Goal: Task Accomplishment & Management: Manage account settings

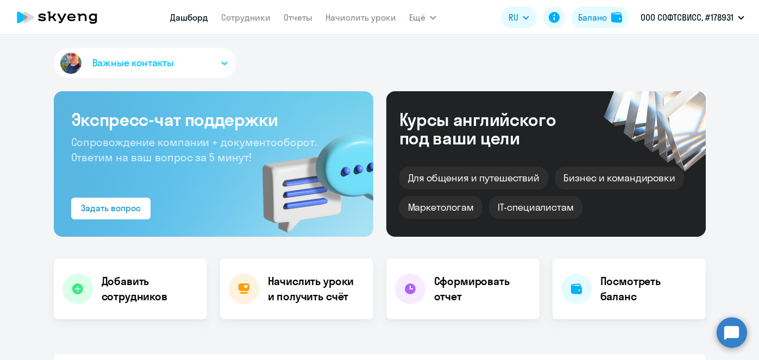
click at [341, 17] on link "Начислить уроки" at bounding box center [360, 17] width 71 height 11
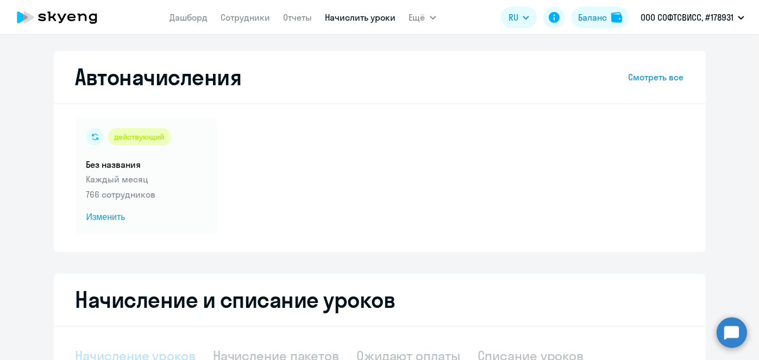
scroll to position [229, 0]
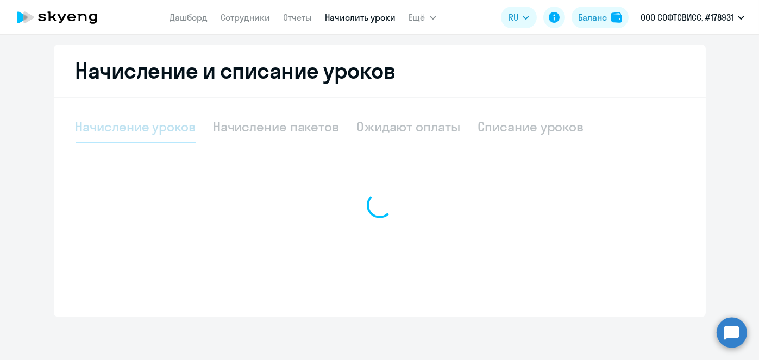
select select "10"
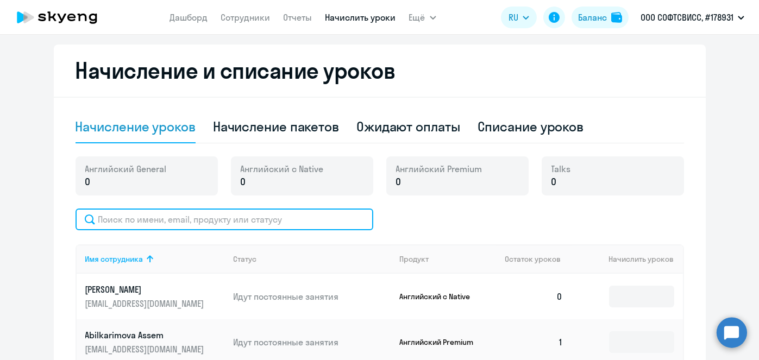
click at [290, 222] on input "text" at bounding box center [225, 220] width 298 height 22
paste input "[PERSON_NAME]"
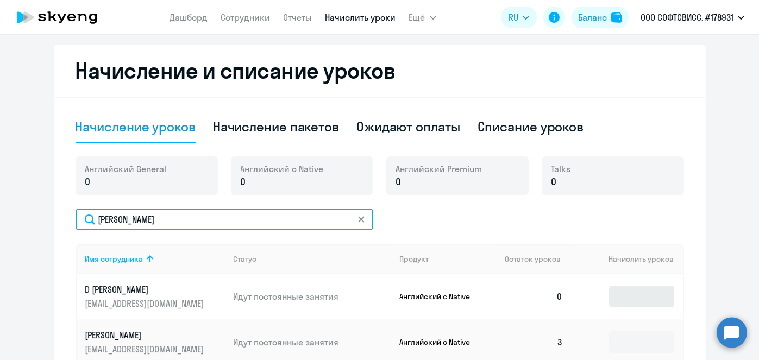
type input "[PERSON_NAME]"
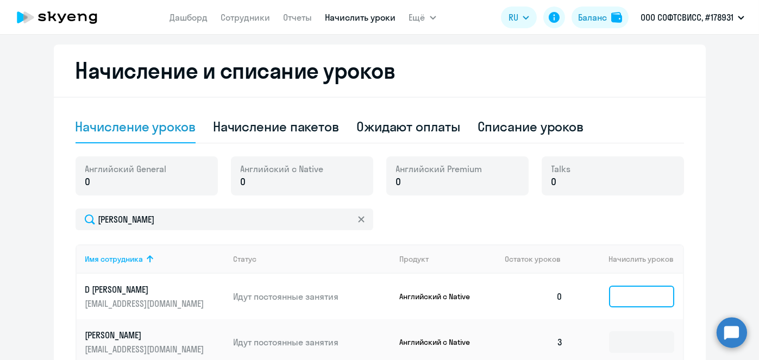
click at [651, 294] on input at bounding box center [641, 297] width 65 height 22
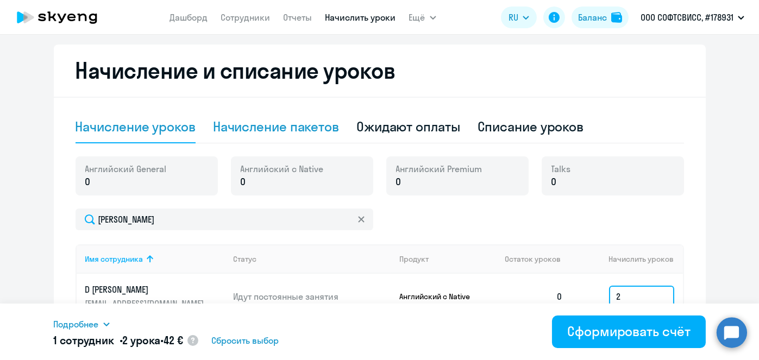
type input "2"
click at [268, 133] on div "Начисление пакетов" at bounding box center [276, 126] width 126 height 17
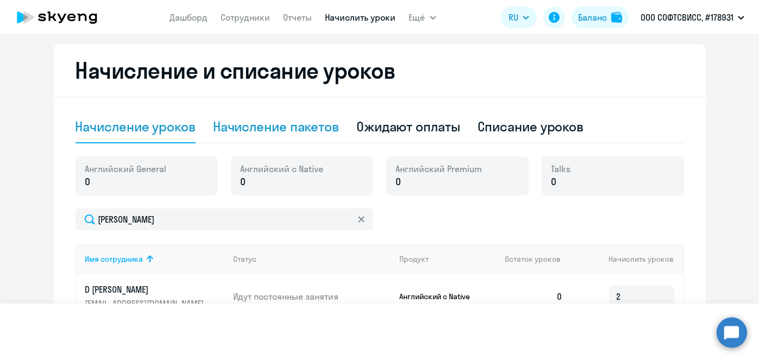
select select "10"
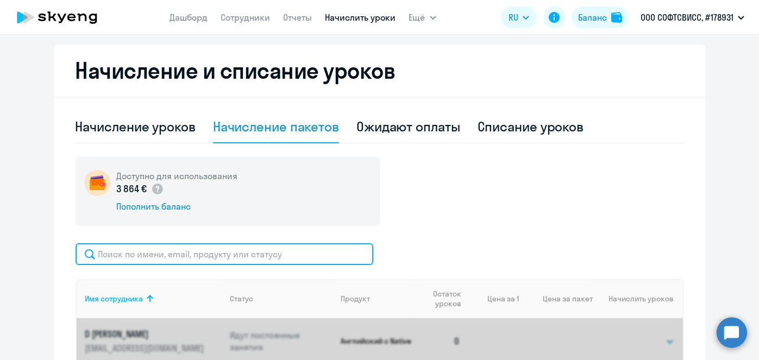
click at [249, 253] on input "text" at bounding box center [225, 254] width 298 height 22
paste input "[PERSON_NAME]"
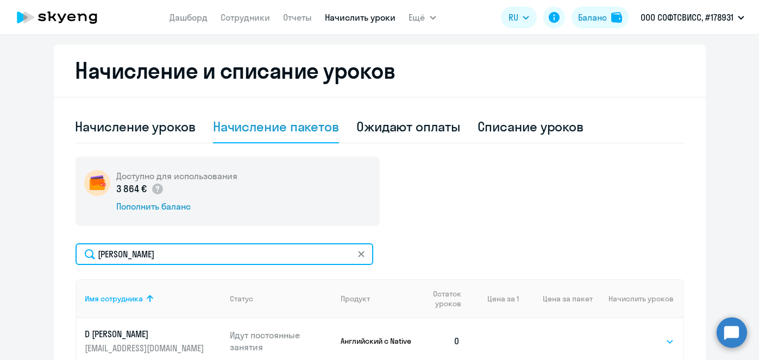
type input "[PERSON_NAME]"
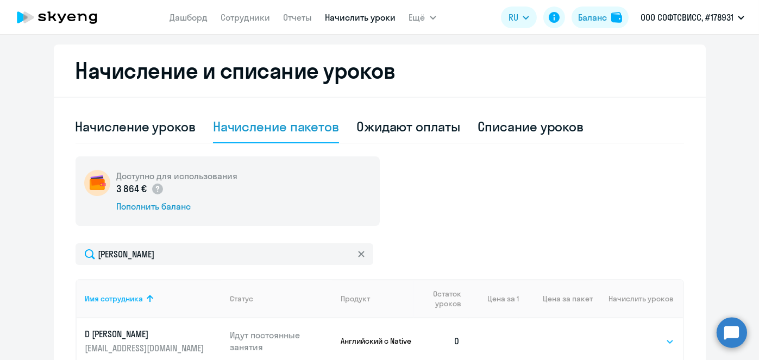
click at [640, 337] on select "Выбрать 1 4 5 9 10 13" at bounding box center [652, 341] width 45 height 13
select select "1"
click at [630, 335] on select "Выбрать 1 4 5 9 10 13" at bounding box center [652, 341] width 45 height 13
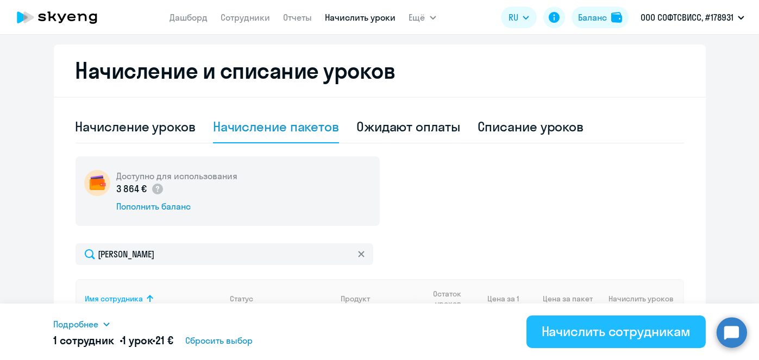
click at [655, 330] on div "Начислить сотрудникам" at bounding box center [616, 331] width 149 height 17
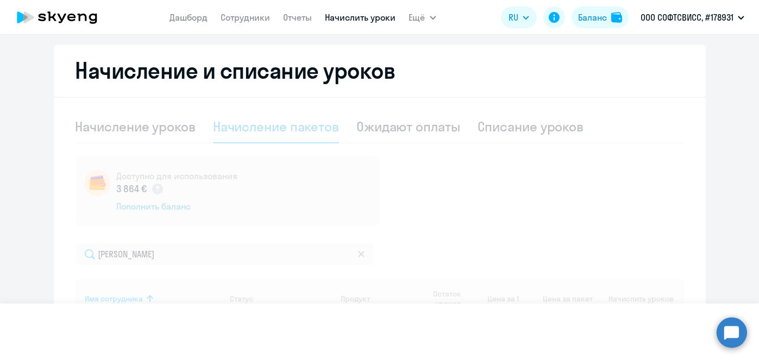
select select
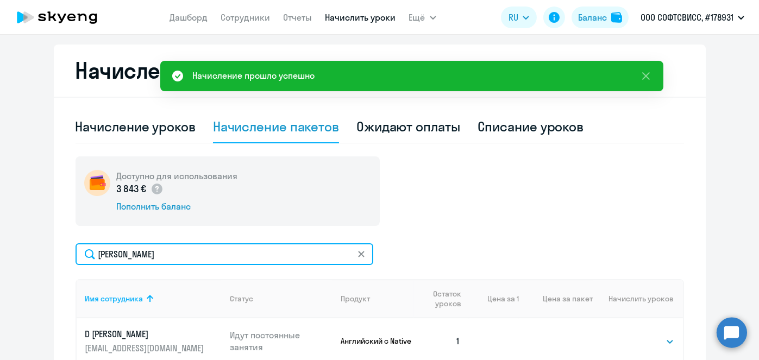
click at [239, 254] on input "[PERSON_NAME]" at bounding box center [225, 254] width 298 height 22
type input "[PERSON_NAME]"
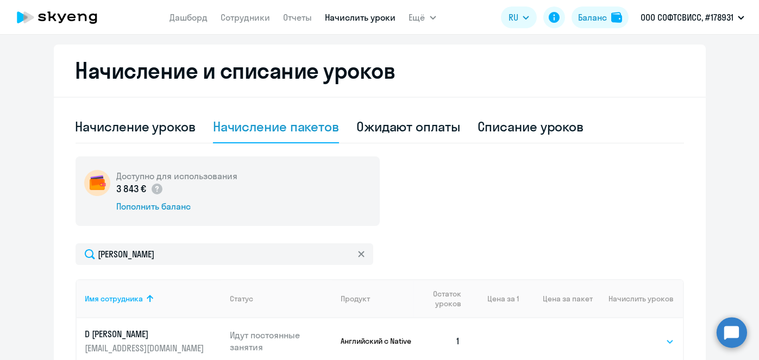
click at [636, 336] on select "Выбрать 1 4 5 9 10 13" at bounding box center [652, 341] width 45 height 13
select select "1"
click at [630, 335] on select "Выбрать 1 4 5 9 10 13" at bounding box center [652, 341] width 45 height 13
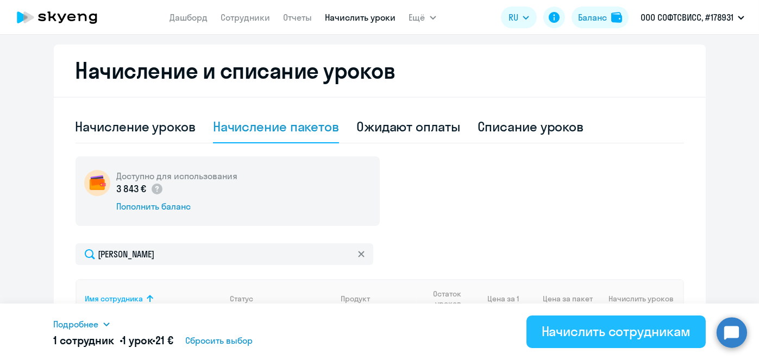
click at [640, 332] on div "Начислить сотрудникам" at bounding box center [616, 331] width 149 height 17
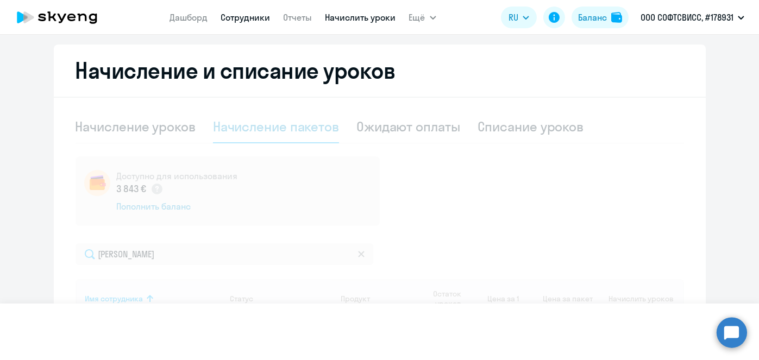
select select
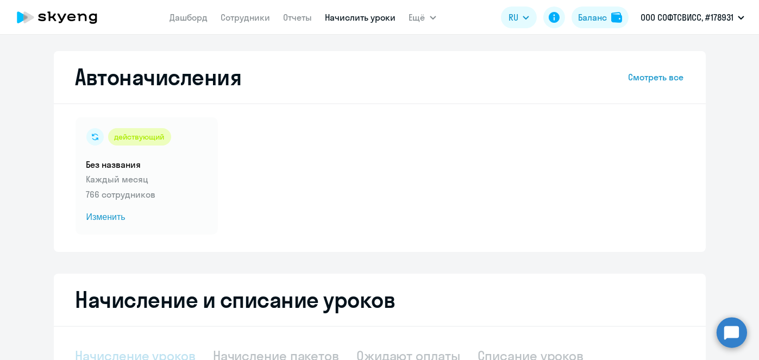
scroll to position [229, 0]
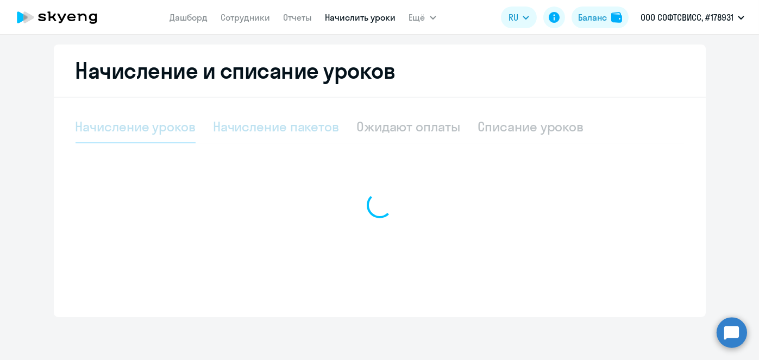
select select "10"
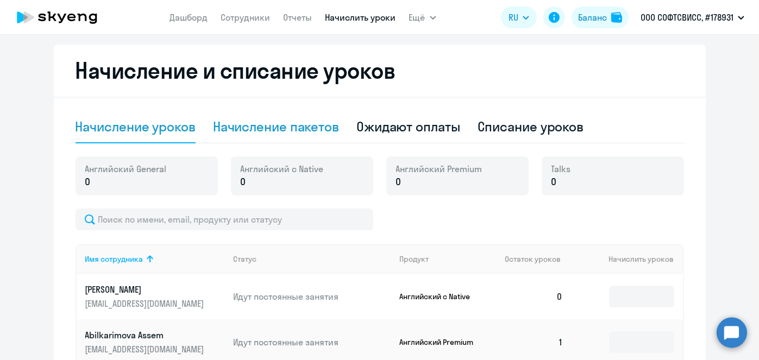
click at [285, 128] on div "Начисление пакетов" at bounding box center [276, 126] width 126 height 17
select select "10"
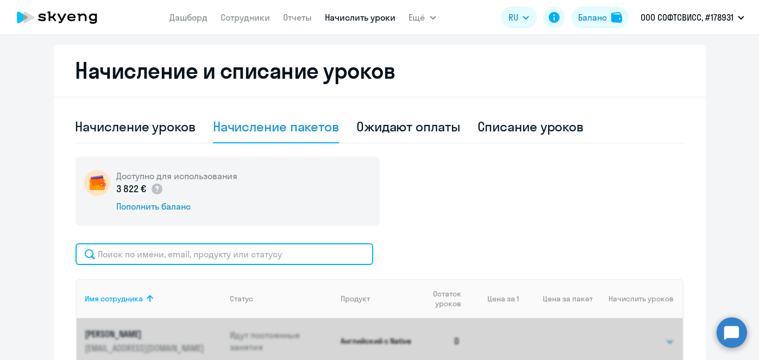
click at [221, 253] on input "text" at bounding box center [225, 254] width 298 height 22
paste input "Bandarchuk"
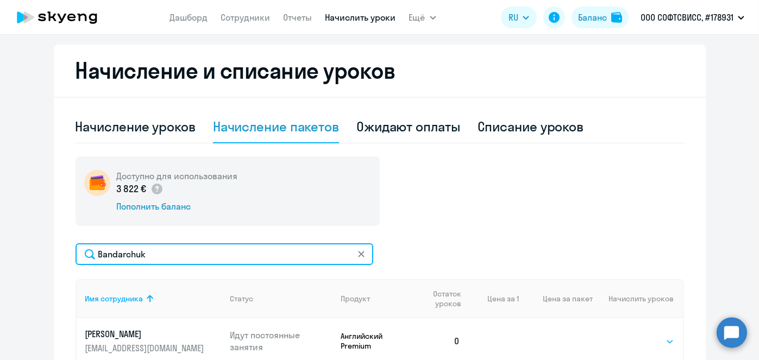
type input "Bandarchuk"
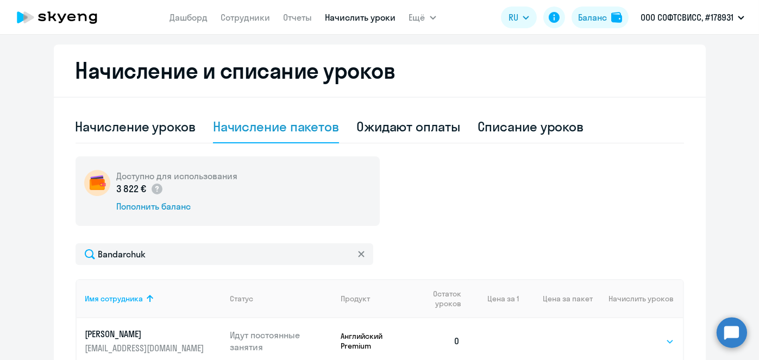
click at [652, 338] on select "Выбрать 8 16 32 64" at bounding box center [652, 341] width 45 height 13
select select "8"
click at [630, 335] on select "Выбрать 8 16 32 64" at bounding box center [652, 341] width 45 height 13
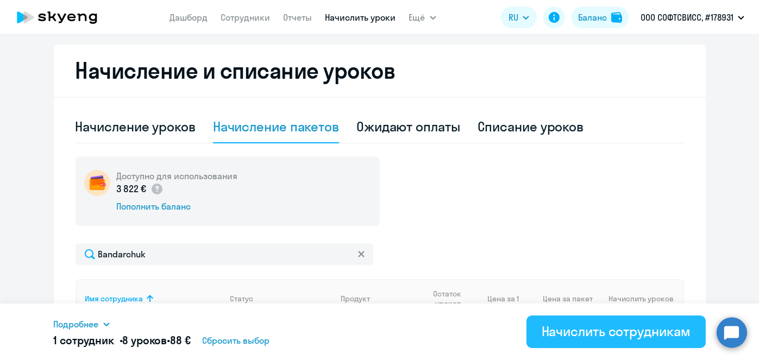
click at [645, 331] on div "Начислить сотрудникам" at bounding box center [616, 331] width 149 height 17
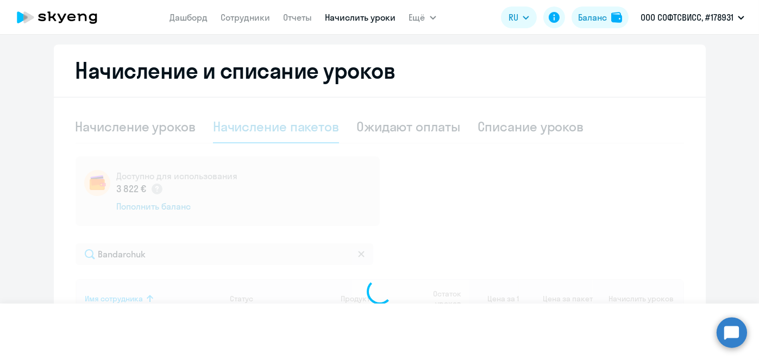
select select
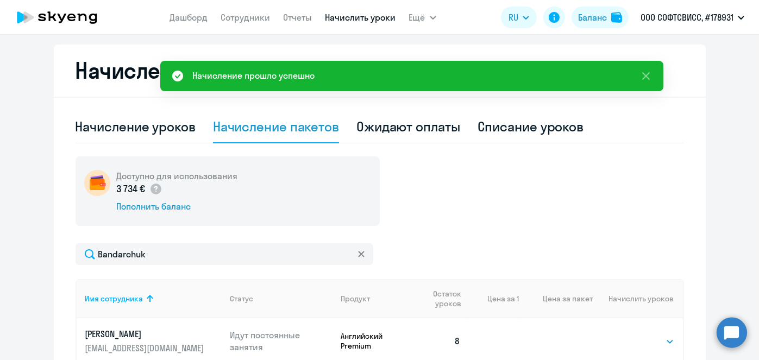
click at [501, 127] on div "Списание уроков" at bounding box center [531, 126] width 106 height 17
select select "10"
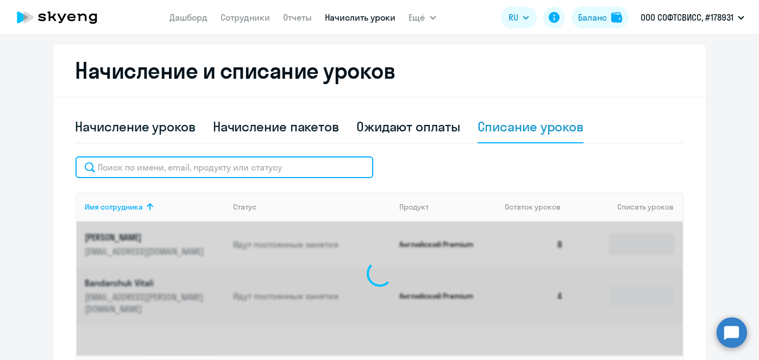
click at [261, 166] on input "text" at bounding box center [225, 167] width 298 height 22
paste input "Bandarchuk"
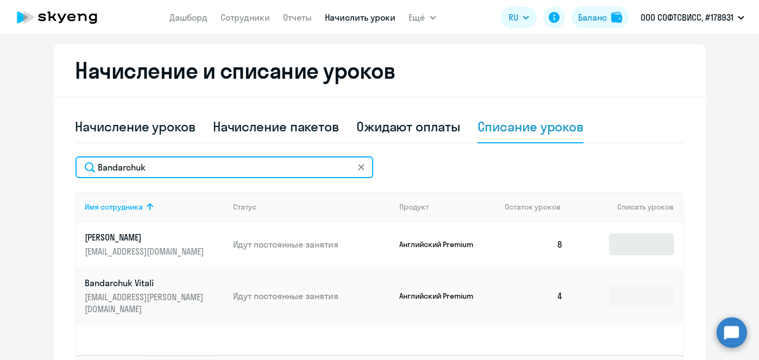
type input "Bandarchuk"
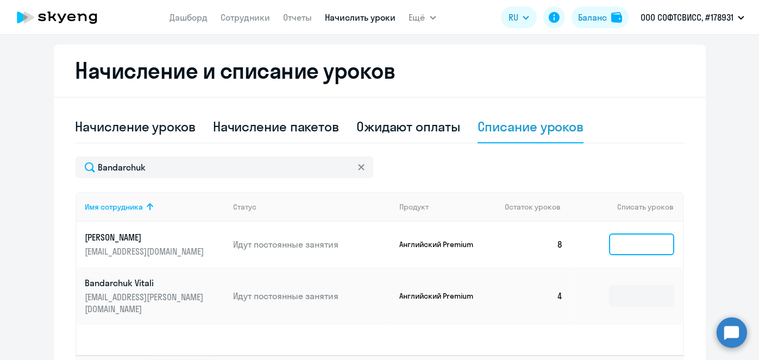
click at [628, 243] on input at bounding box center [641, 245] width 65 height 22
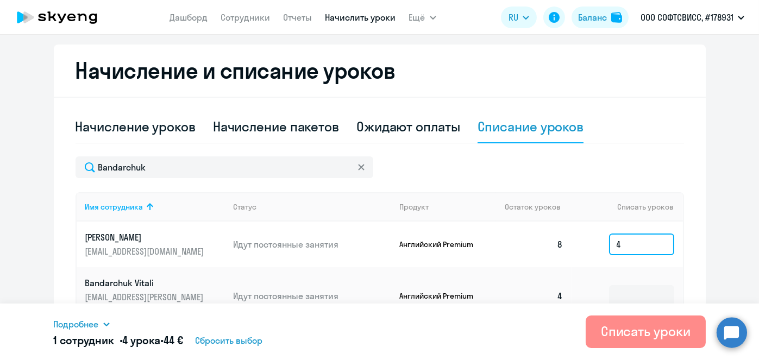
type input "4"
click at [624, 329] on div "Списать уроки" at bounding box center [646, 331] width 90 height 17
